Goal: Task Accomplishment & Management: Complete application form

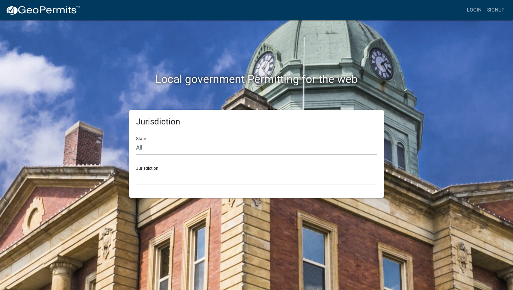
click at [220, 151] on select "All [US_STATE] [US_STATE] [US_STATE] [US_STATE] [US_STATE] [US_STATE] [US_STATE…" at bounding box center [256, 148] width 241 height 14
select select "[US_STATE]"
click at [136, 141] on select "All [US_STATE] [US_STATE] [US_STATE] [US_STATE] [US_STATE] [US_STATE] [US_STATE…" at bounding box center [256, 148] width 241 height 14
click at [208, 178] on select "City of [GEOGRAPHIC_DATA], [US_STATE] City of [GEOGRAPHIC_DATA], [US_STATE] Cit…" at bounding box center [256, 178] width 241 height 14
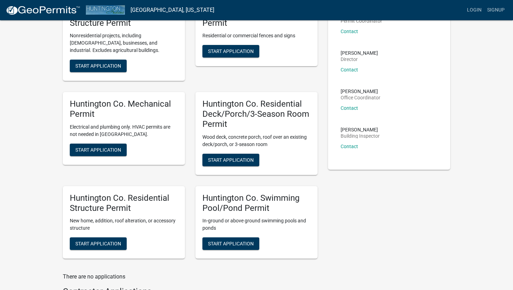
scroll to position [69, 0]
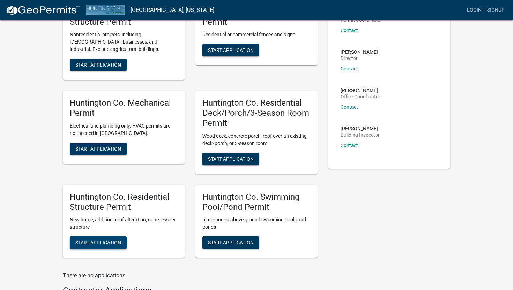
click at [109, 243] on span "Start Application" at bounding box center [98, 243] width 46 height 6
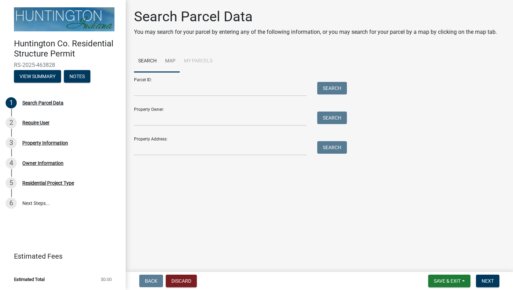
click at [173, 60] on link "Map" at bounding box center [170, 61] width 19 height 22
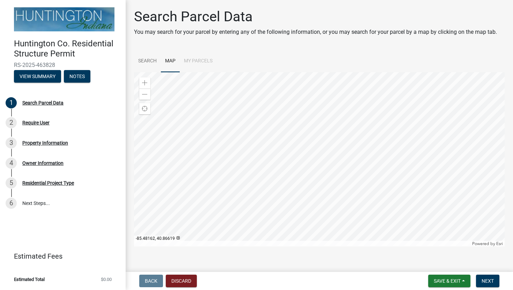
click at [321, 145] on div at bounding box center [319, 159] width 371 height 174
click at [281, 127] on div at bounding box center [319, 159] width 371 height 174
click at [280, 166] on div at bounding box center [319, 159] width 371 height 174
click at [282, 188] on div at bounding box center [319, 159] width 371 height 174
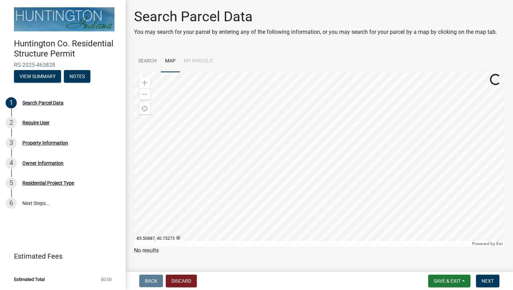
click at [282, 188] on div at bounding box center [319, 159] width 371 height 174
click at [279, 188] on div at bounding box center [319, 159] width 371 height 174
click at [284, 204] on div at bounding box center [319, 159] width 371 height 174
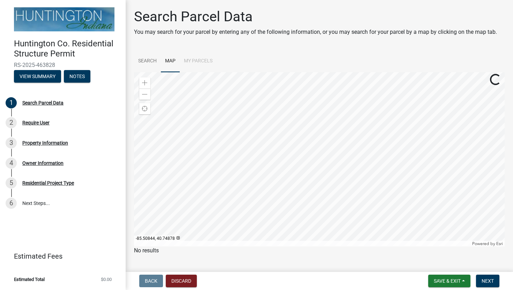
click at [288, 201] on div at bounding box center [319, 159] width 371 height 174
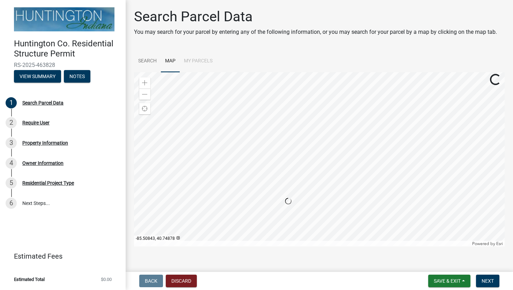
click at [288, 201] on div at bounding box center [319, 159] width 371 height 174
click at [299, 200] on div at bounding box center [319, 159] width 371 height 174
click at [299, 195] on div at bounding box center [319, 159] width 371 height 174
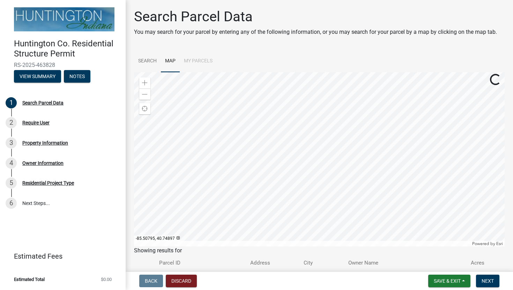
click at [299, 195] on div at bounding box center [319, 159] width 371 height 174
click at [143, 84] on span at bounding box center [145, 83] width 6 height 6
click at [143, 108] on span "Find my location" at bounding box center [145, 109] width 6 height 6
click at [279, 128] on div at bounding box center [319, 159] width 371 height 174
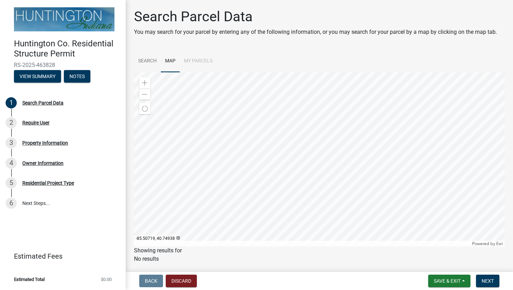
click at [293, 148] on div at bounding box center [319, 159] width 371 height 174
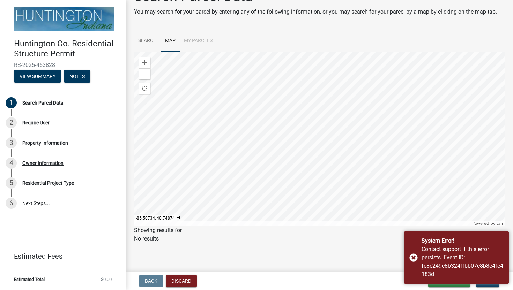
scroll to position [21, 0]
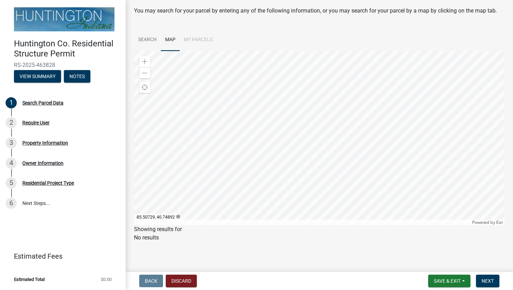
click at [285, 154] on div at bounding box center [319, 138] width 371 height 174
click at [280, 167] on div at bounding box center [319, 138] width 371 height 174
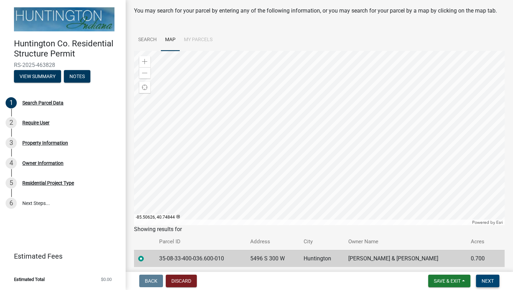
click at [490, 281] on span "Next" at bounding box center [488, 281] width 12 height 6
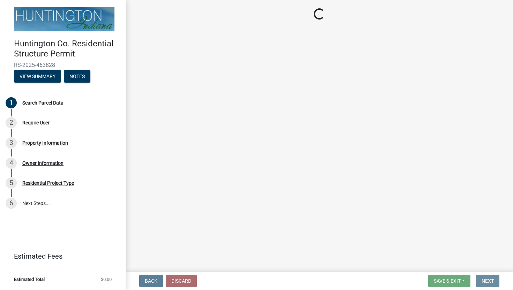
scroll to position [0, 0]
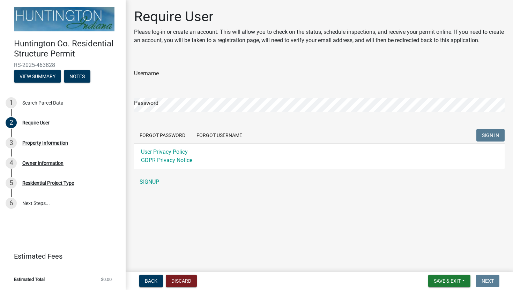
click at [315, 67] on div "Username" at bounding box center [319, 71] width 371 height 24
click at [295, 81] on input "Username" at bounding box center [319, 75] width 371 height 14
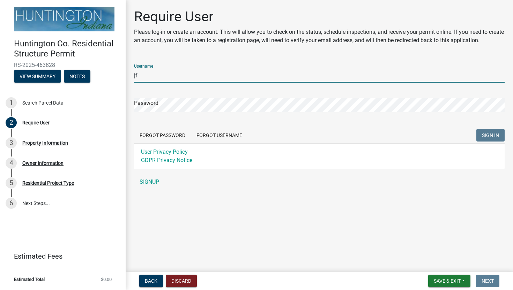
type input "jf"
